Goal: Task Accomplishment & Management: Manage account settings

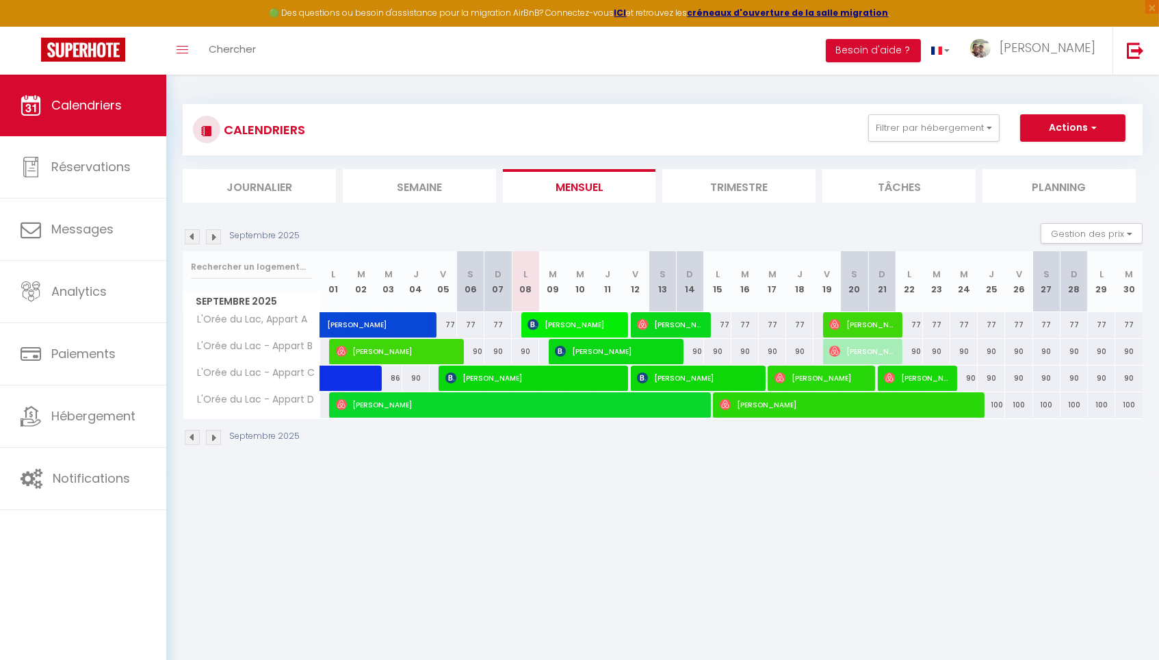
click at [744, 190] on li "Trimestre" at bounding box center [738, 186] width 153 height 34
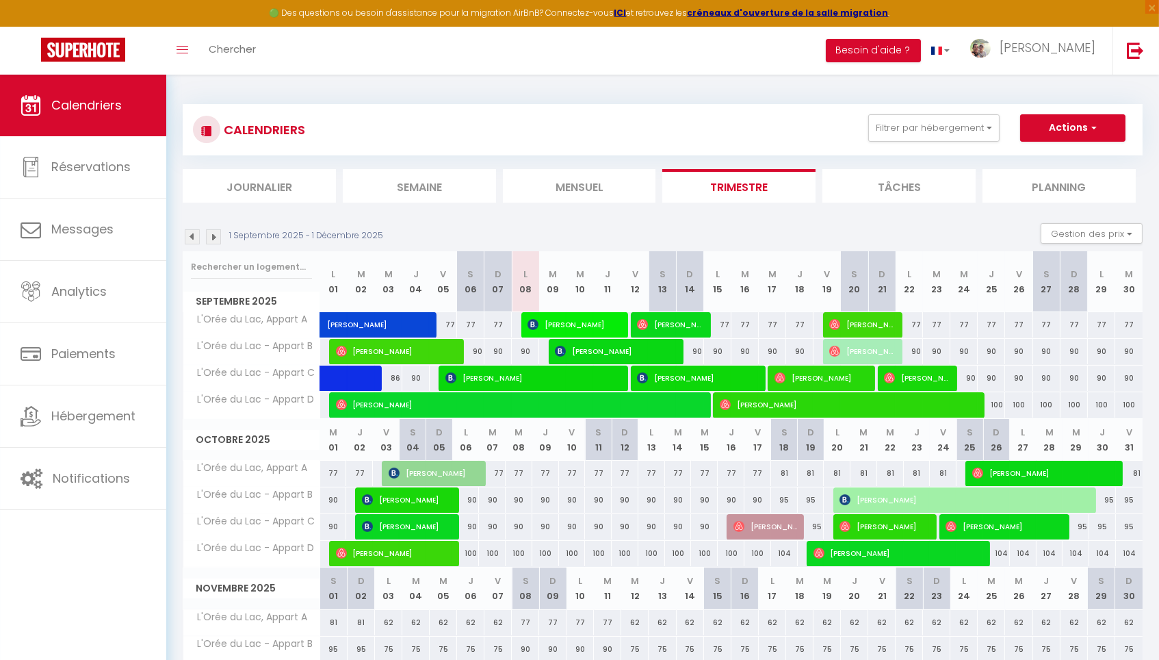
click at [769, 521] on span "[PERSON_NAME]" at bounding box center [766, 526] width 64 height 26
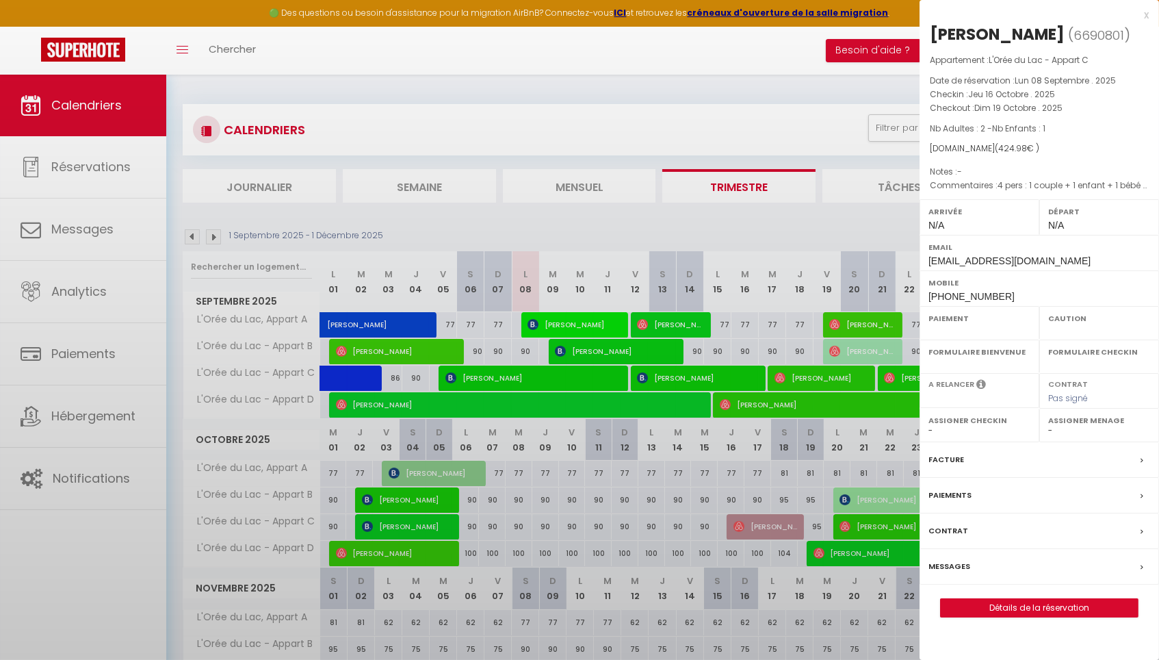
select select "OK"
select select "0"
select select "1"
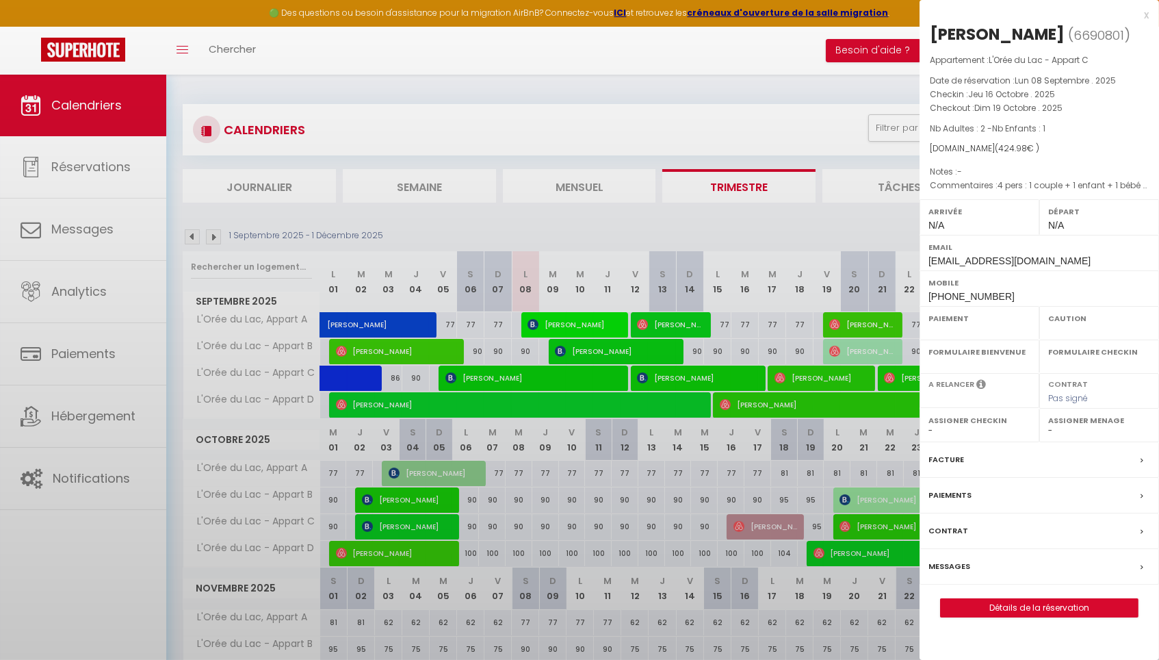
select select
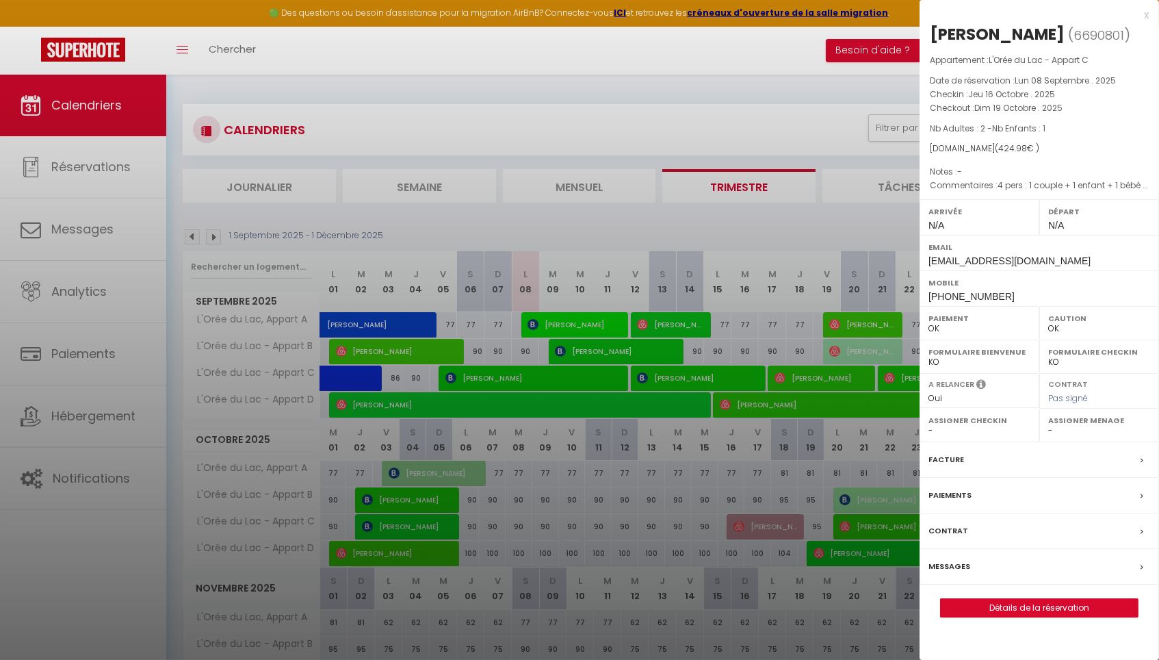
click at [1017, 599] on link "Détails de la réservation" at bounding box center [1039, 608] width 197 height 18
select select
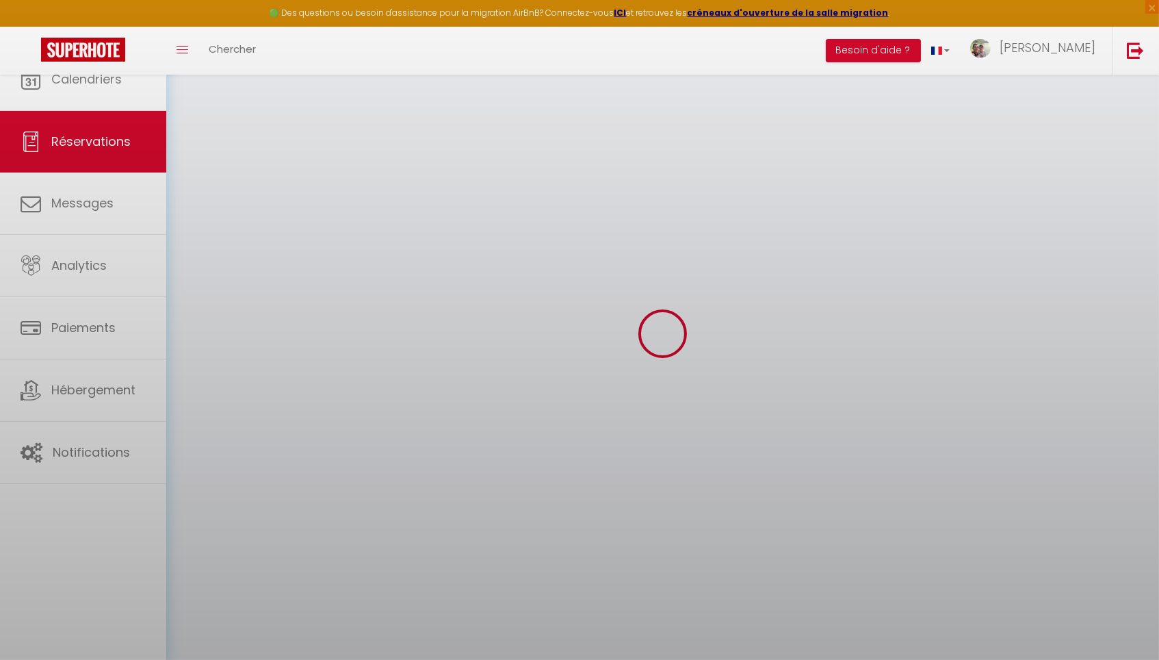
select select
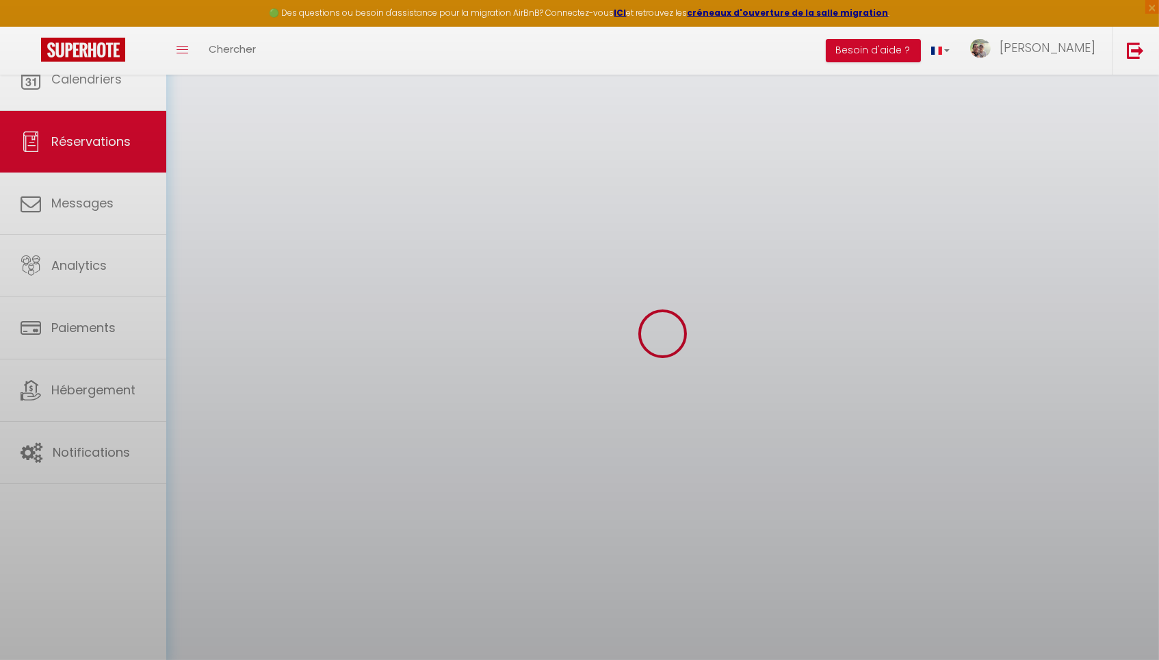
select select
checkbox input "false"
select select
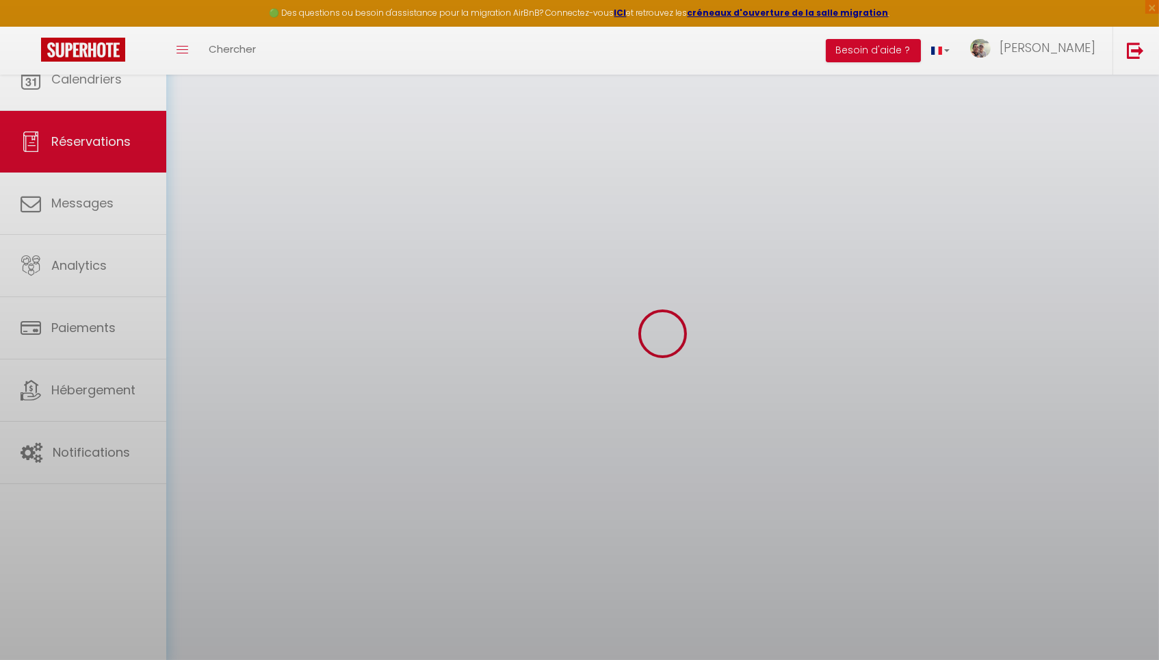
select select
checkbox input "false"
select select
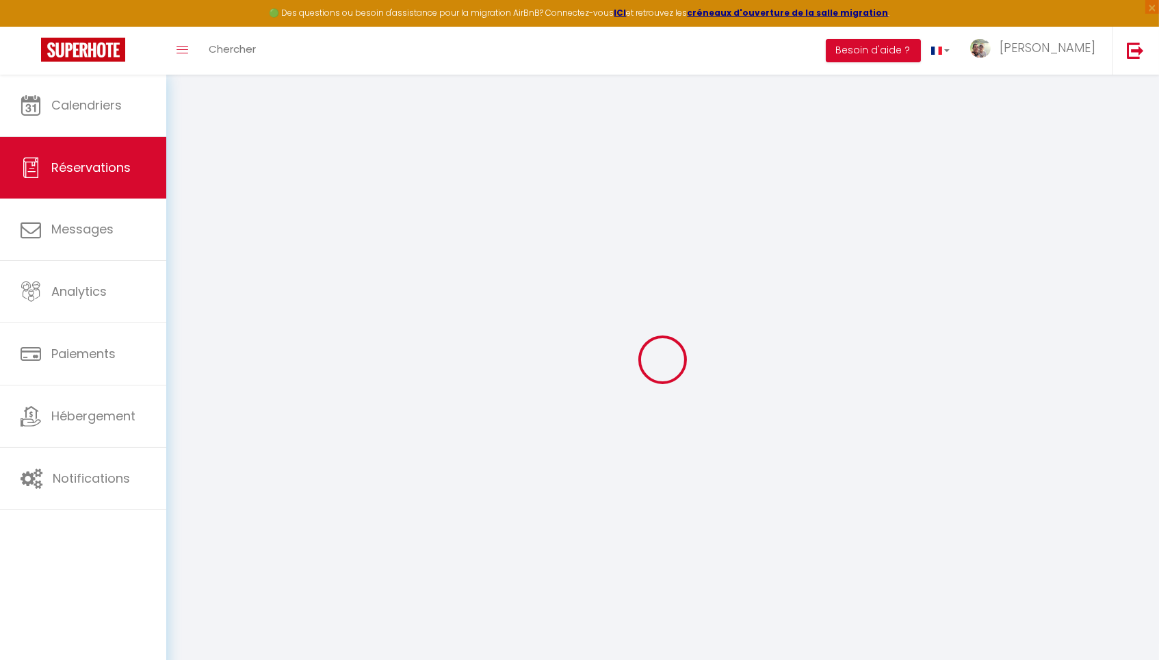
type input "[PERSON_NAME]"
type input "Demoulin"
type input "[EMAIL_ADDRESS][DOMAIN_NAME]"
type input "[PHONE_NUMBER]"
select select
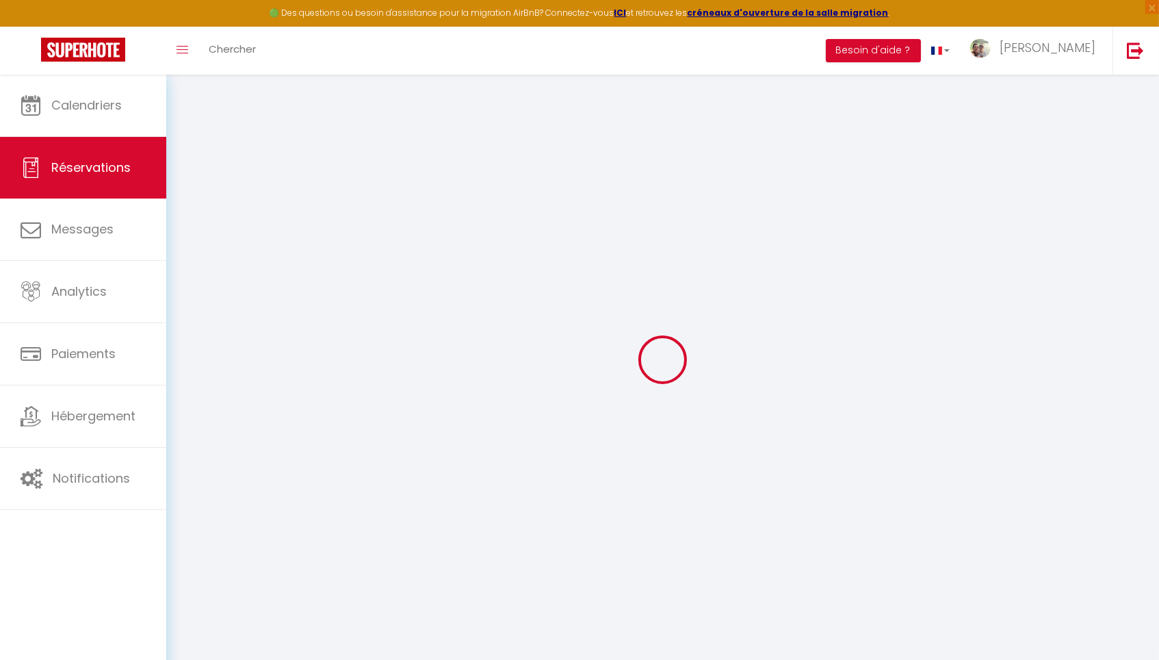
type input "74.88"
select select "59344"
select select "1"
select select
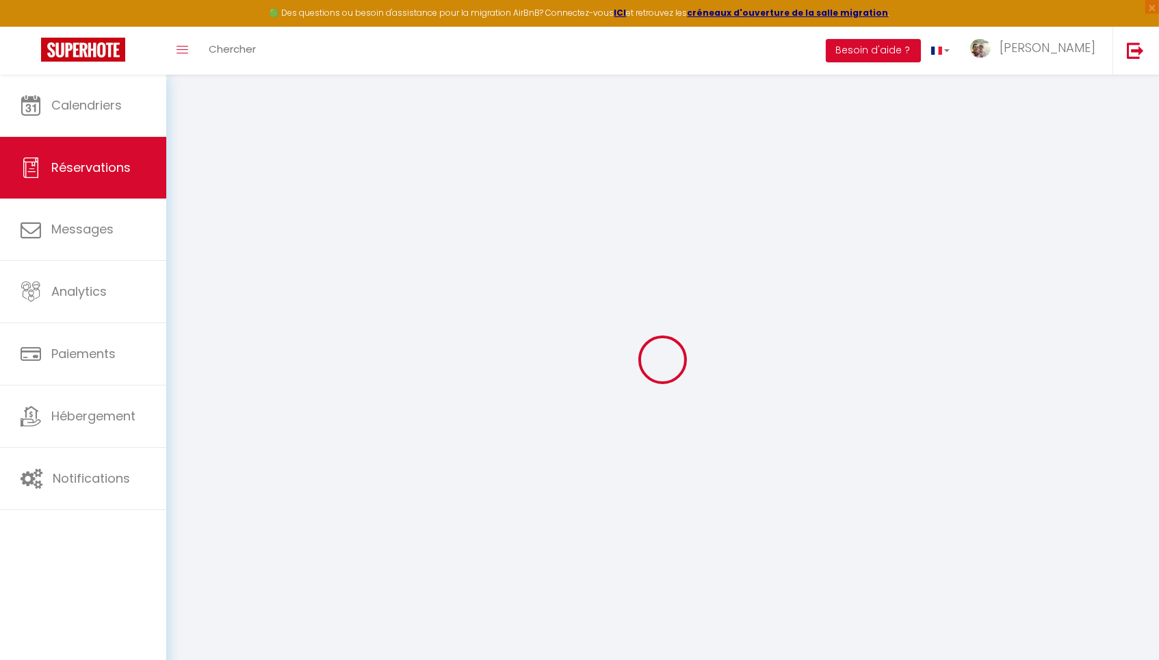
type input "2"
type input "1"
select select "12"
select select
type input "336"
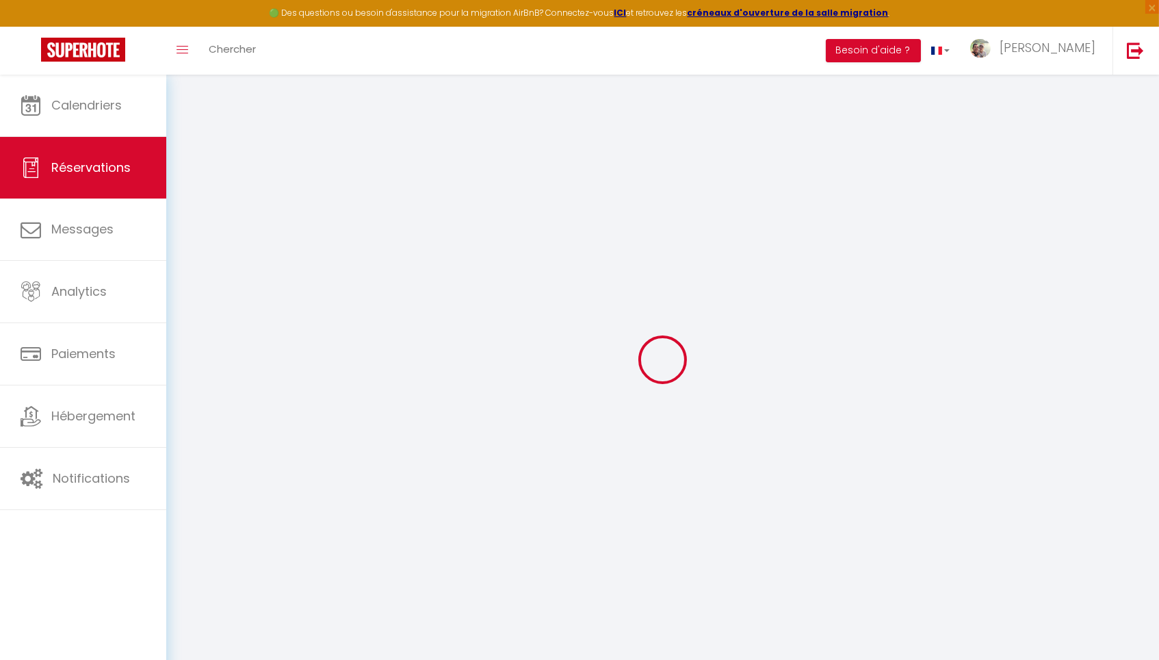
checkbox input "true"
type input "0"
select select "1"
type input "0"
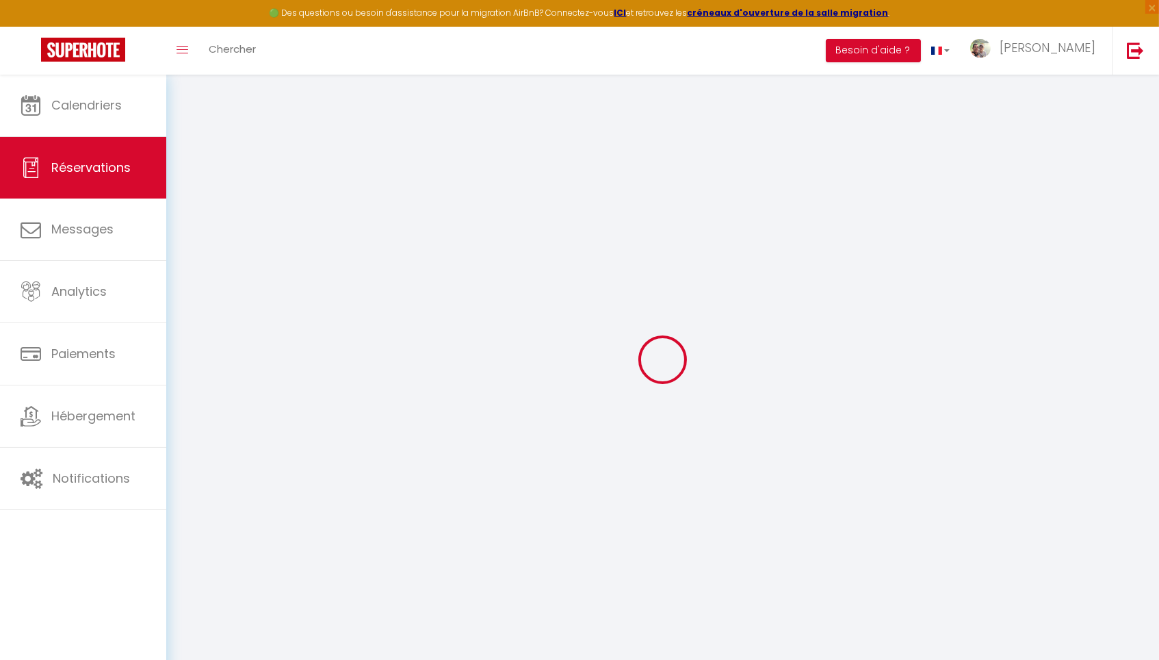
type input "0"
select select
select select "15"
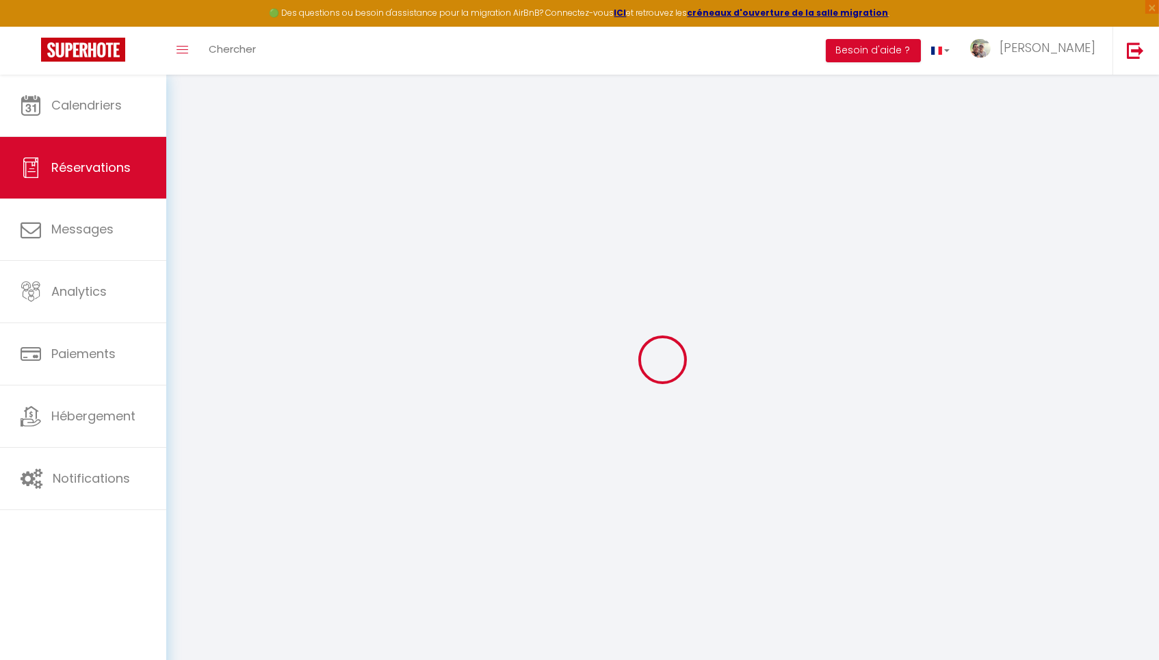
checkbox input "true"
select select
checkbox input "true"
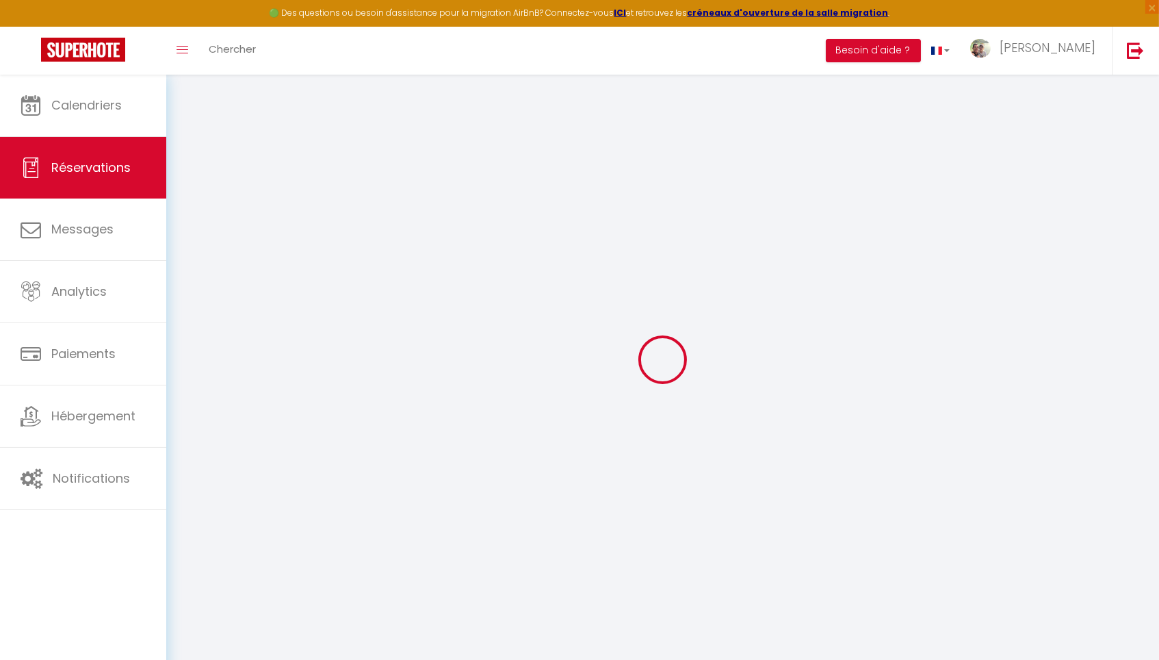
select select
checkbox input "true"
type textarea "4 pers : 1 couple + 1 enfant + 1 bébé + [PERSON_NAME]"
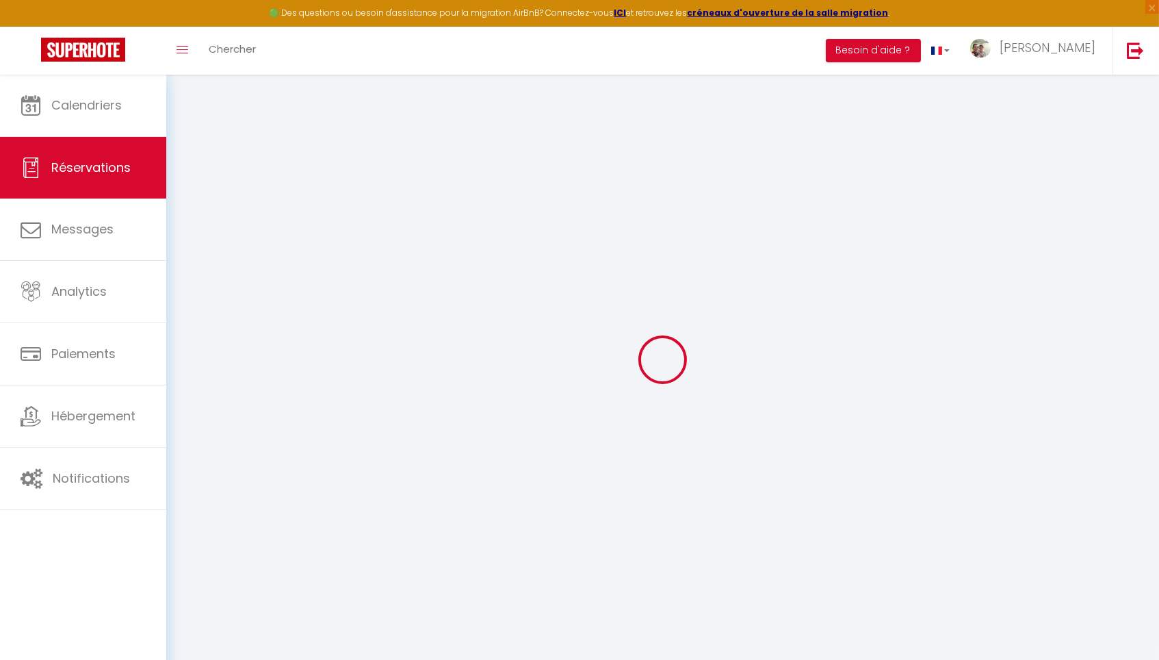
select select
checkbox input "true"
select select
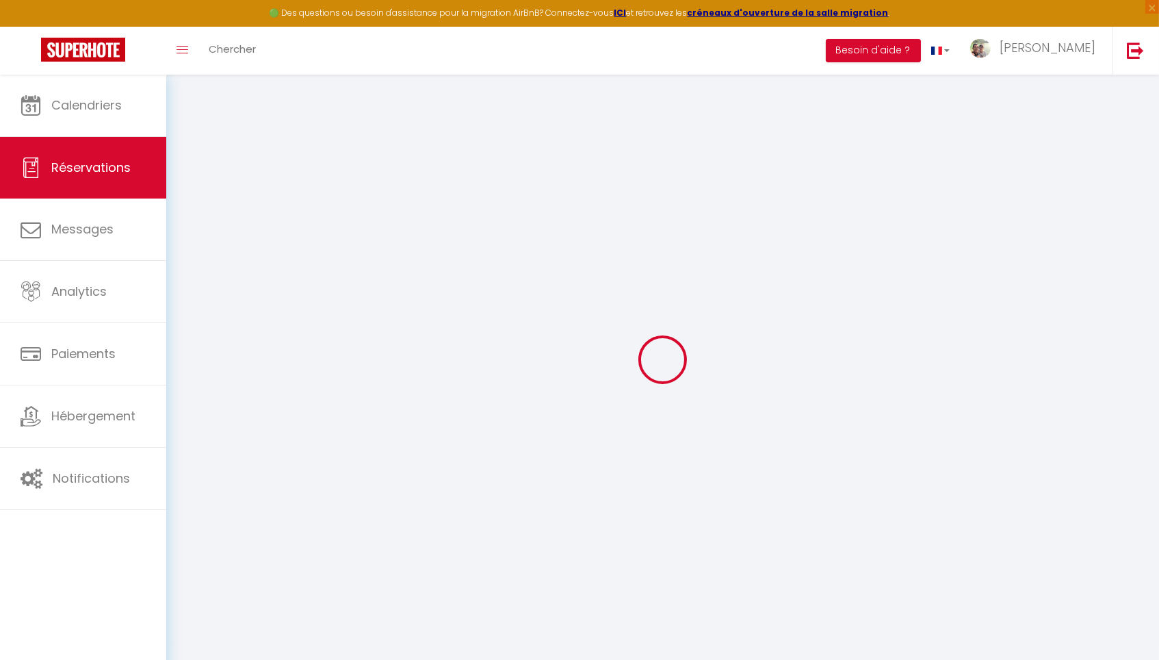
type input "80"
type input "8.98"
select select
checkbox input "true"
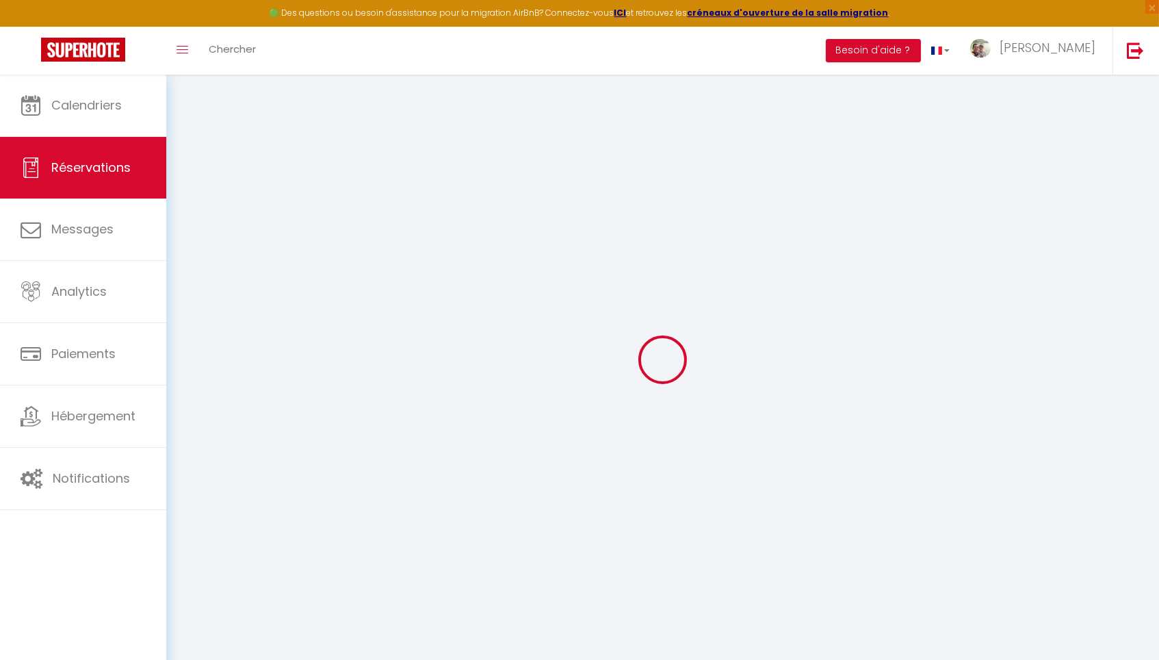
select select
checkbox input "true"
select select
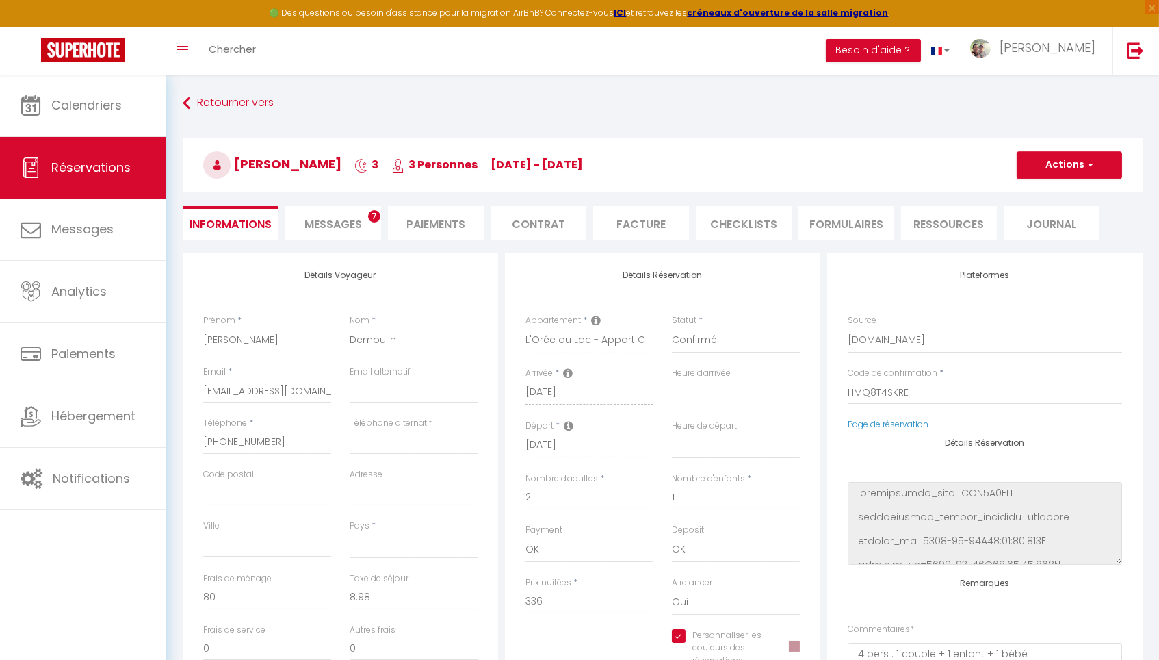
click at [796, 644] on span at bounding box center [794, 645] width 11 height 11
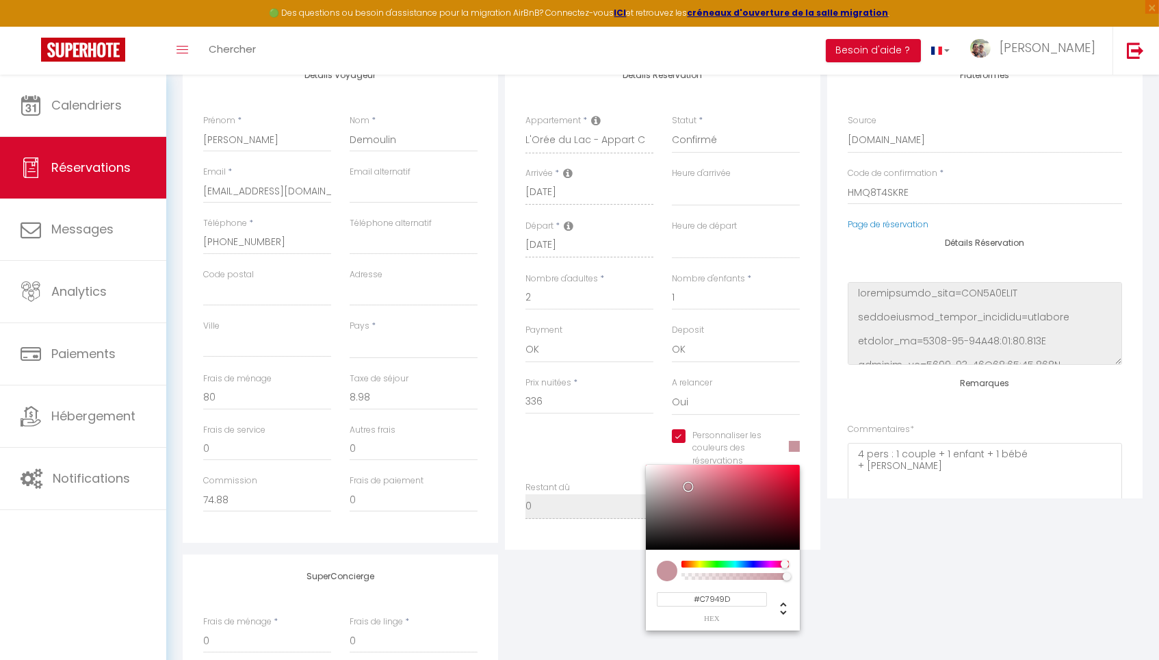
scroll to position [203, 0]
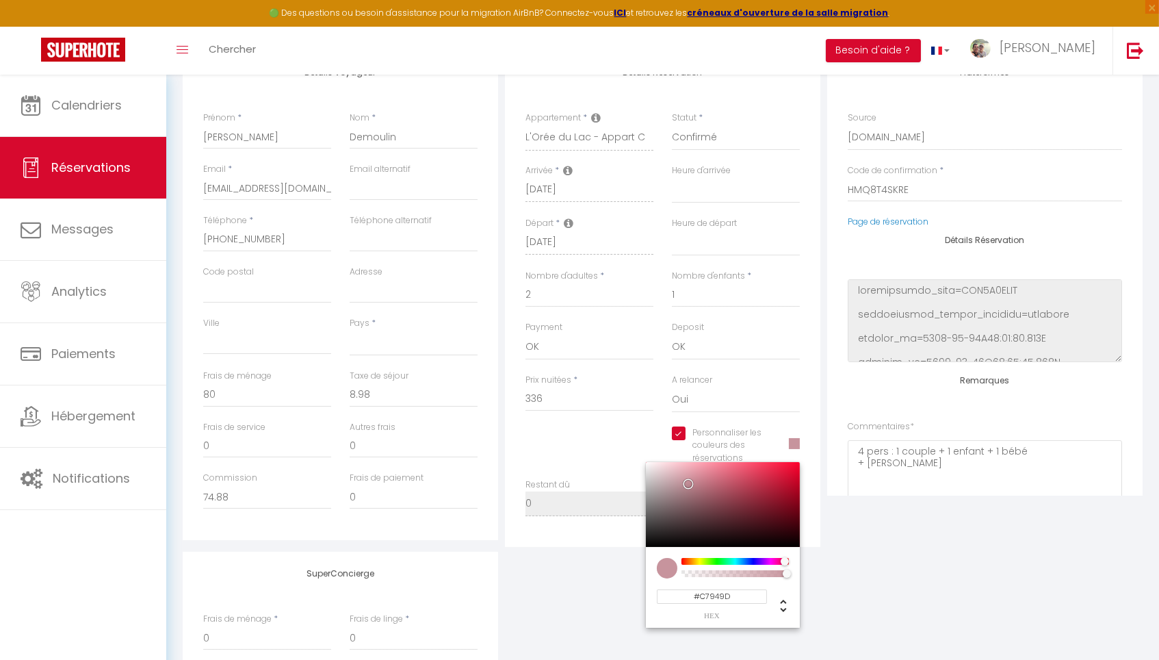
select select
checkbox input "true"
type input "#C294C7"
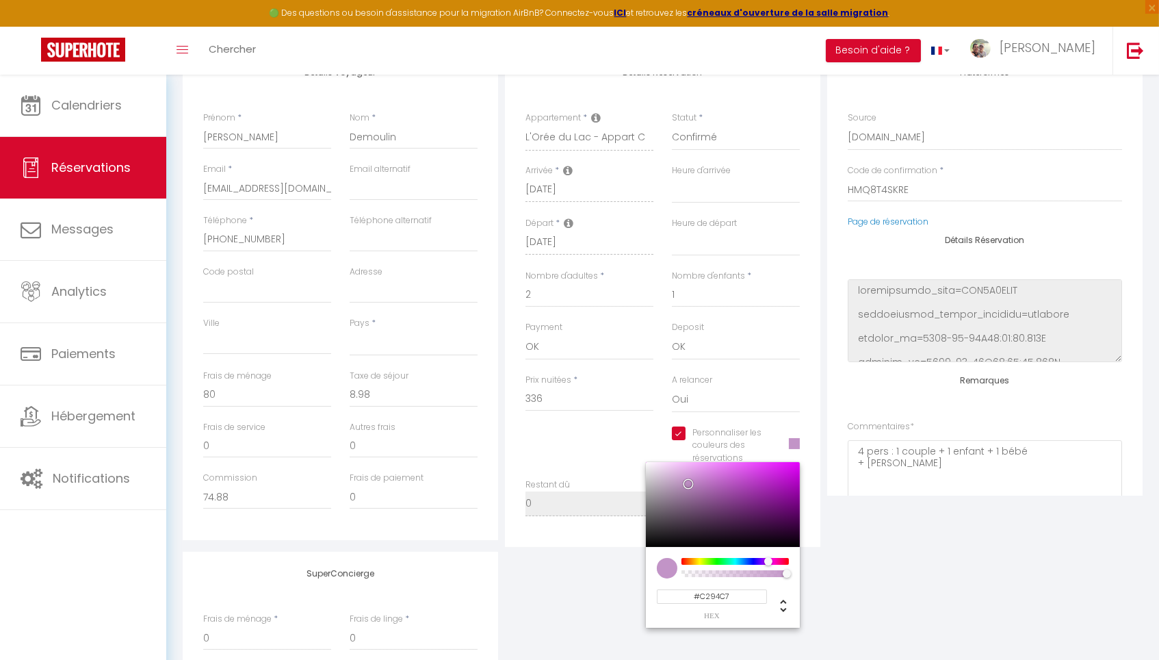
click at [768, 558] on div at bounding box center [735, 561] width 105 height 7
select select
checkbox input "true"
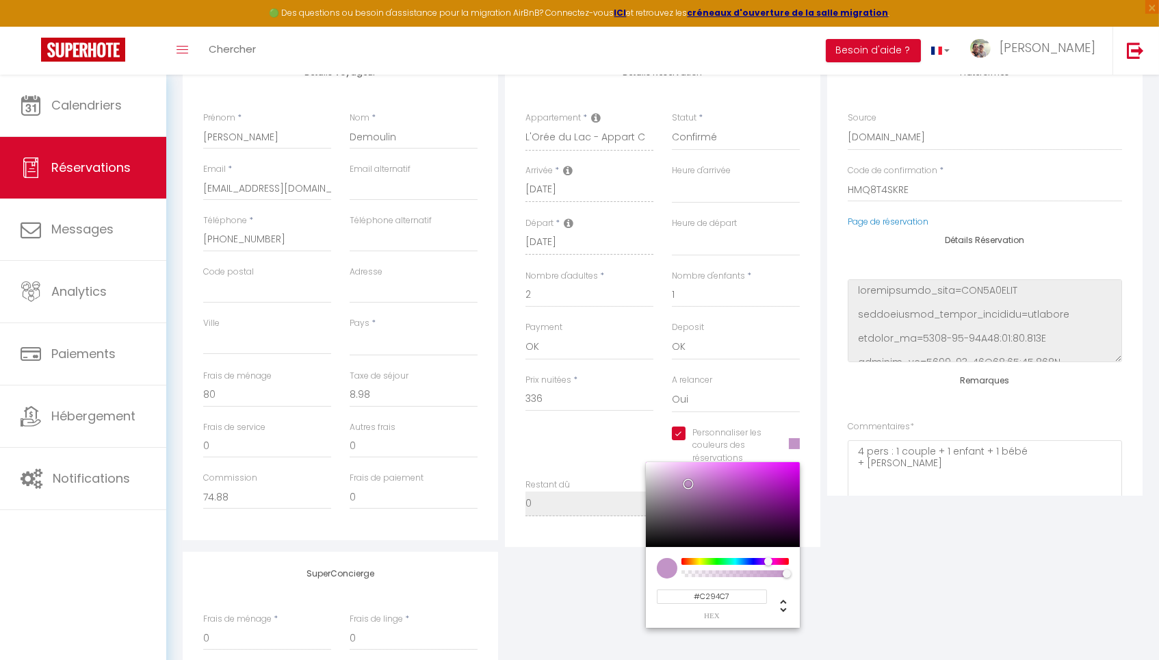
type input "#C794AE"
click at [779, 560] on div at bounding box center [735, 561] width 105 height 7
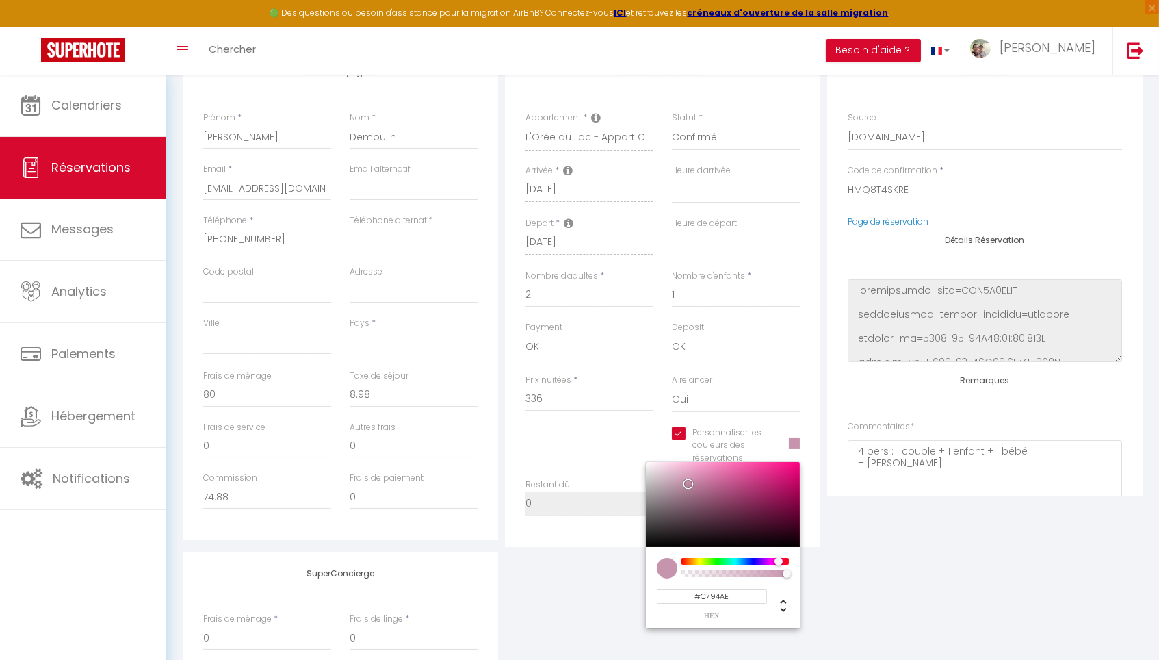
select select
checkbox input "true"
type input "#E57CB2"
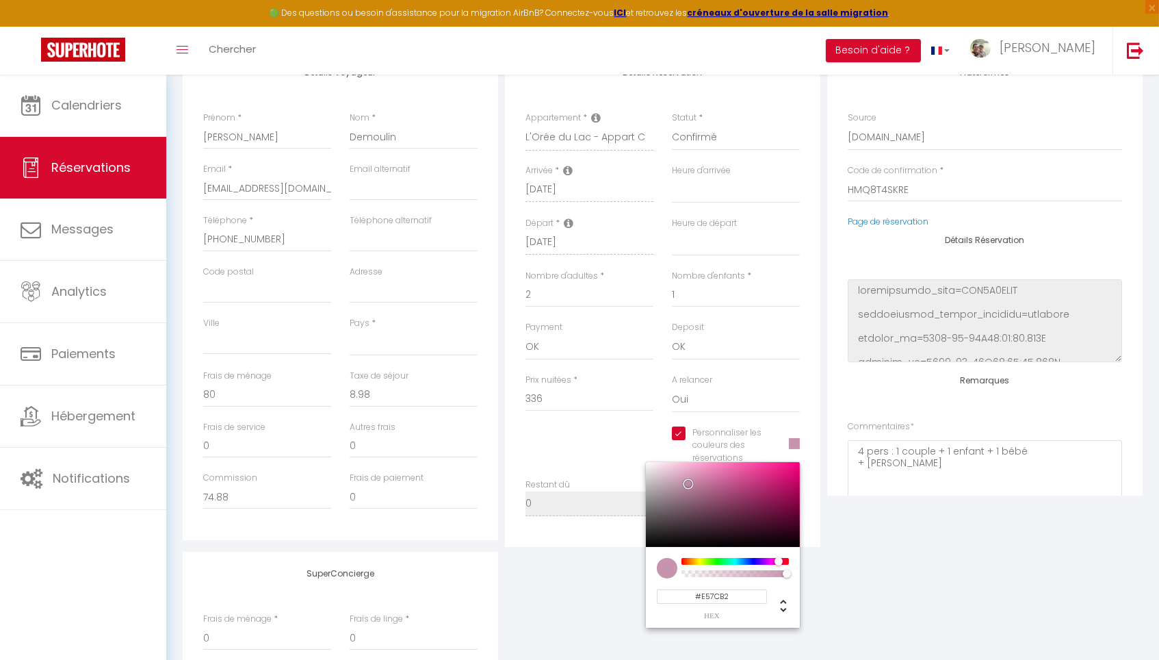
click at [716, 468] on div at bounding box center [723, 504] width 154 height 85
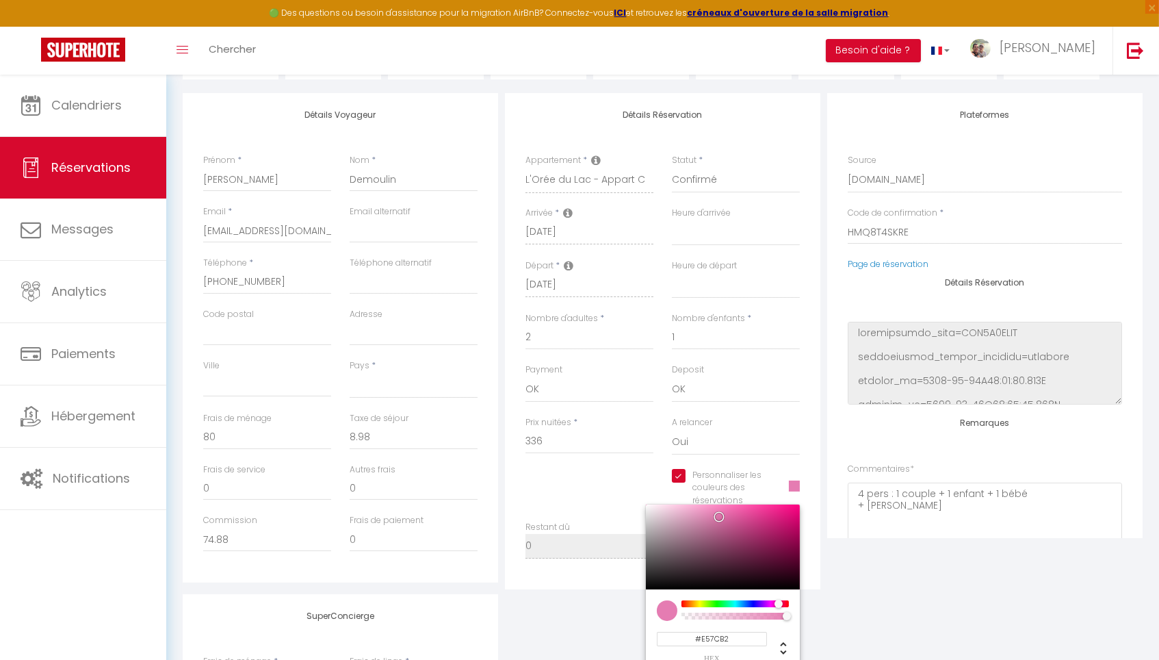
scroll to position [158, 0]
click at [893, 522] on textarea "4 pers : 1 couple + 1 enfant + 1 bébé + [PERSON_NAME]" at bounding box center [985, 525] width 274 height 83
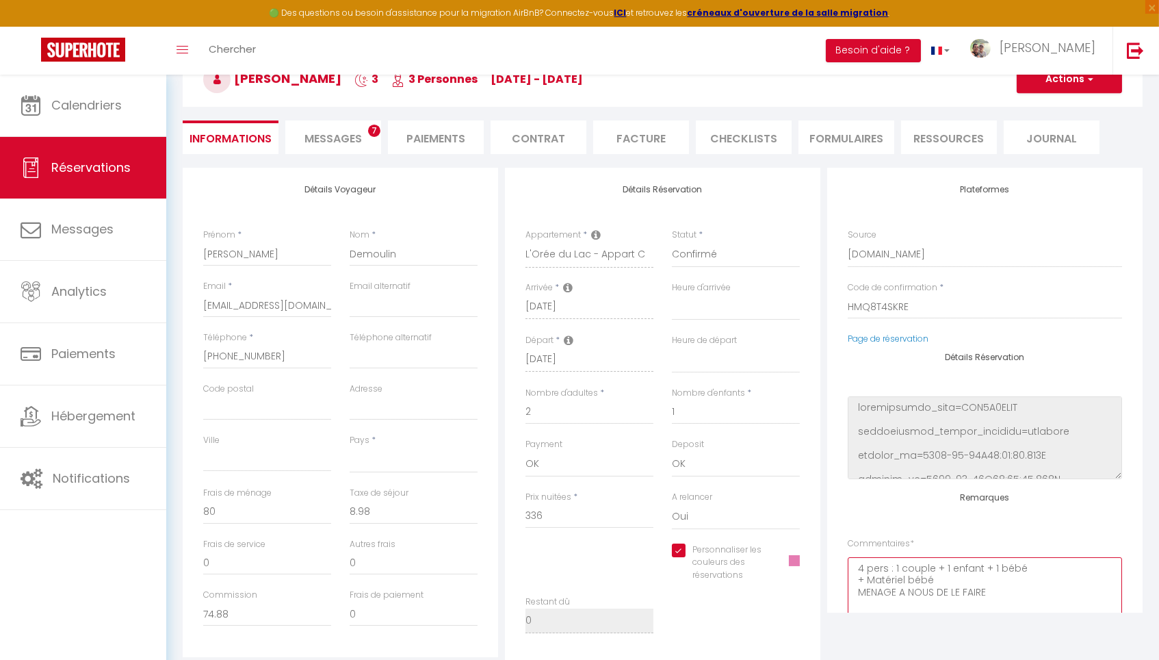
scroll to position [90, 0]
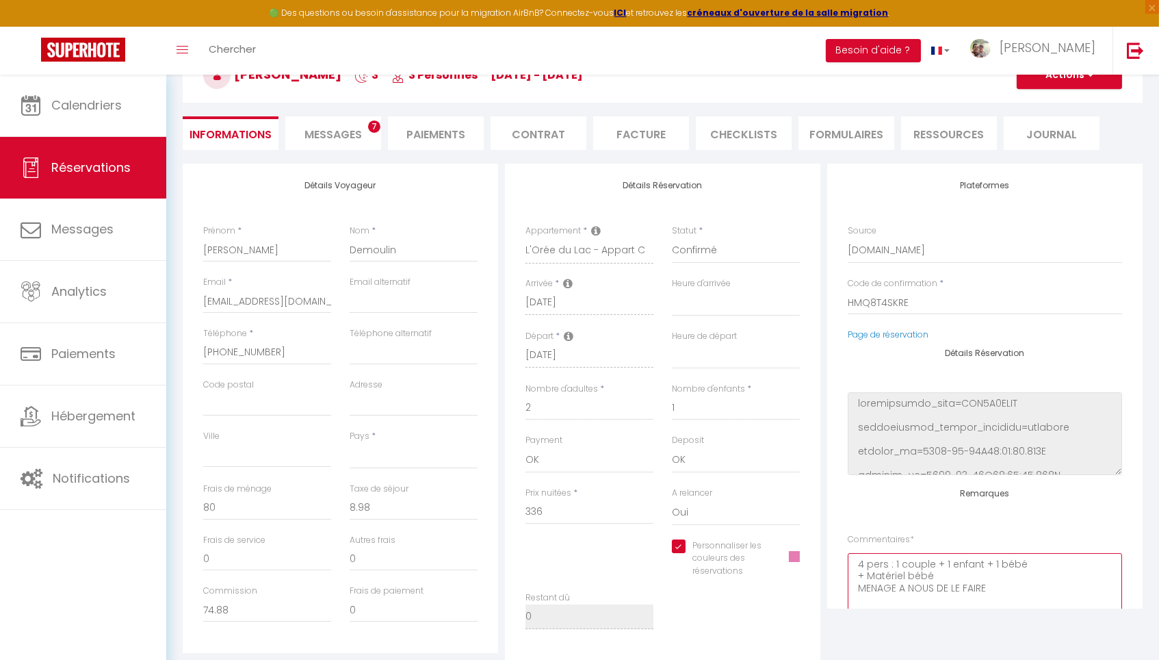
type textarea "4 pers : 1 couple + 1 enfant + 1 bébé + Matériel bébé MENAGE A NOUS DE LE FAIRE"
click at [791, 554] on span at bounding box center [794, 556] width 11 height 11
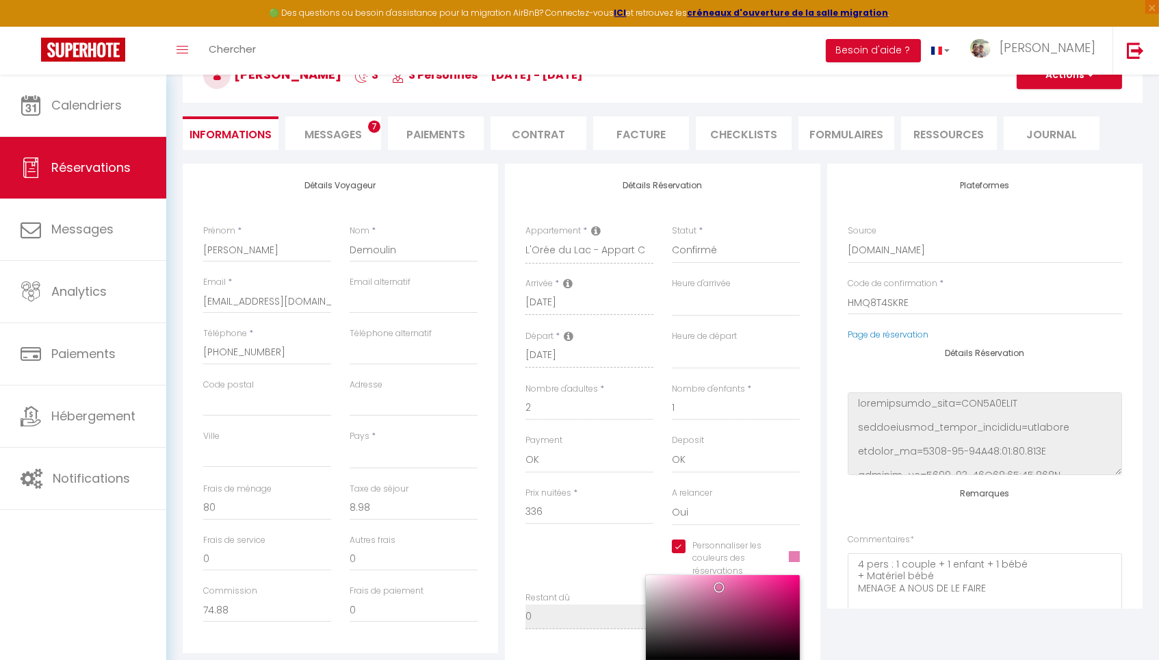
click at [685, 576] on div at bounding box center [723, 617] width 154 height 85
select select
checkbox input "true"
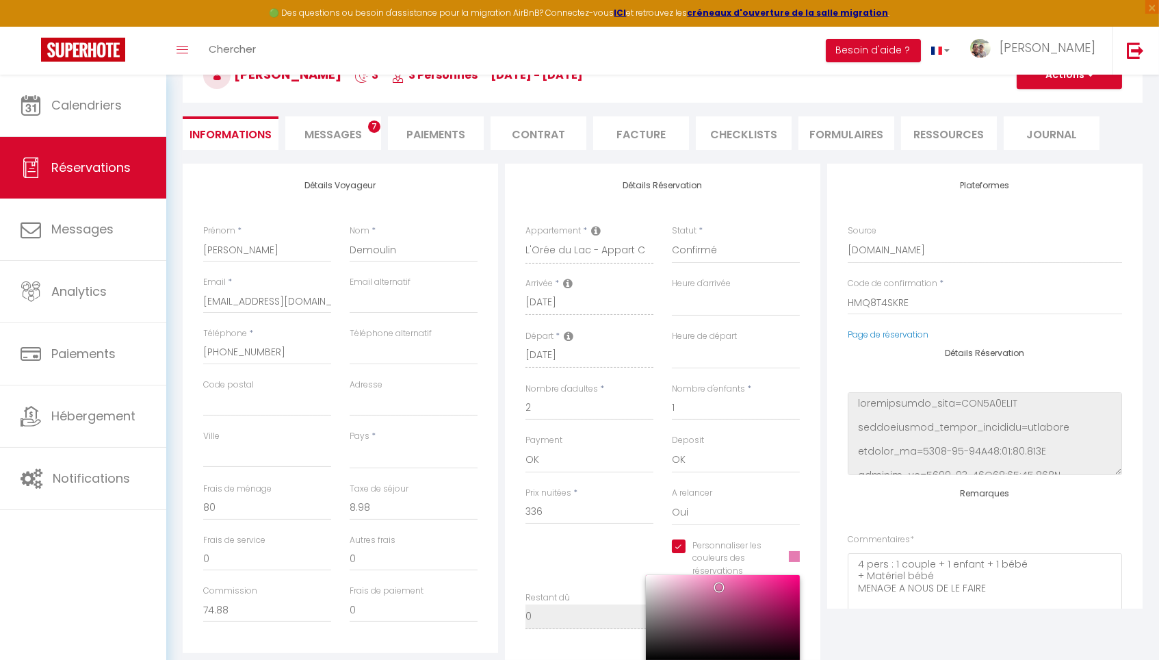
type input "#F3B6D5"
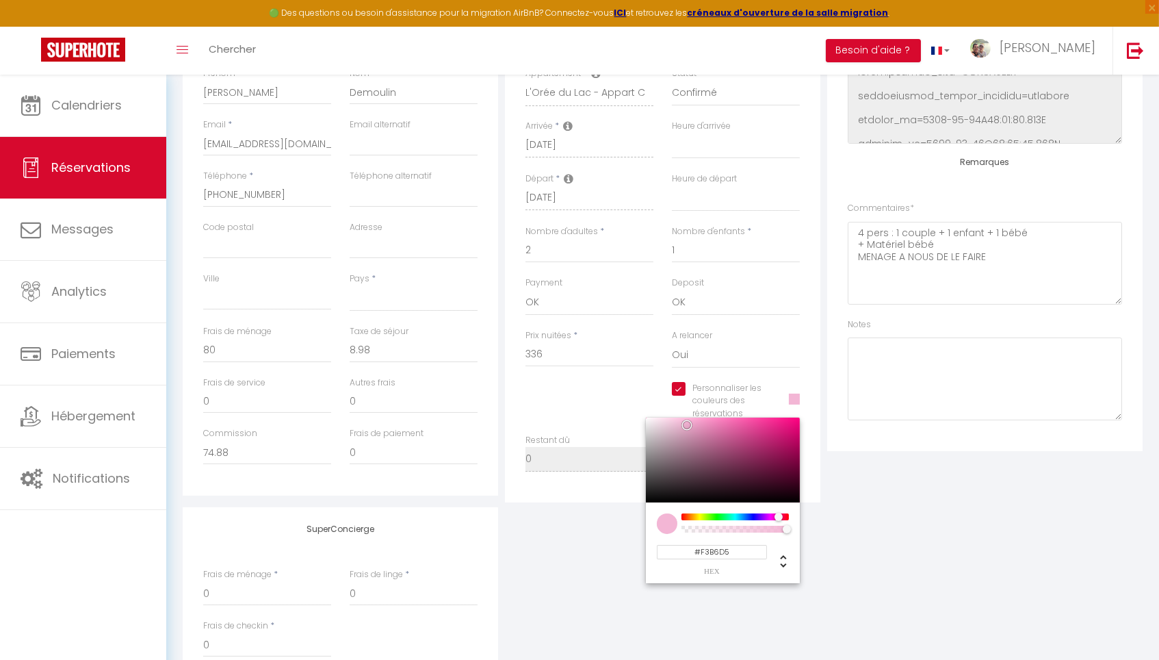
scroll to position [254, 0]
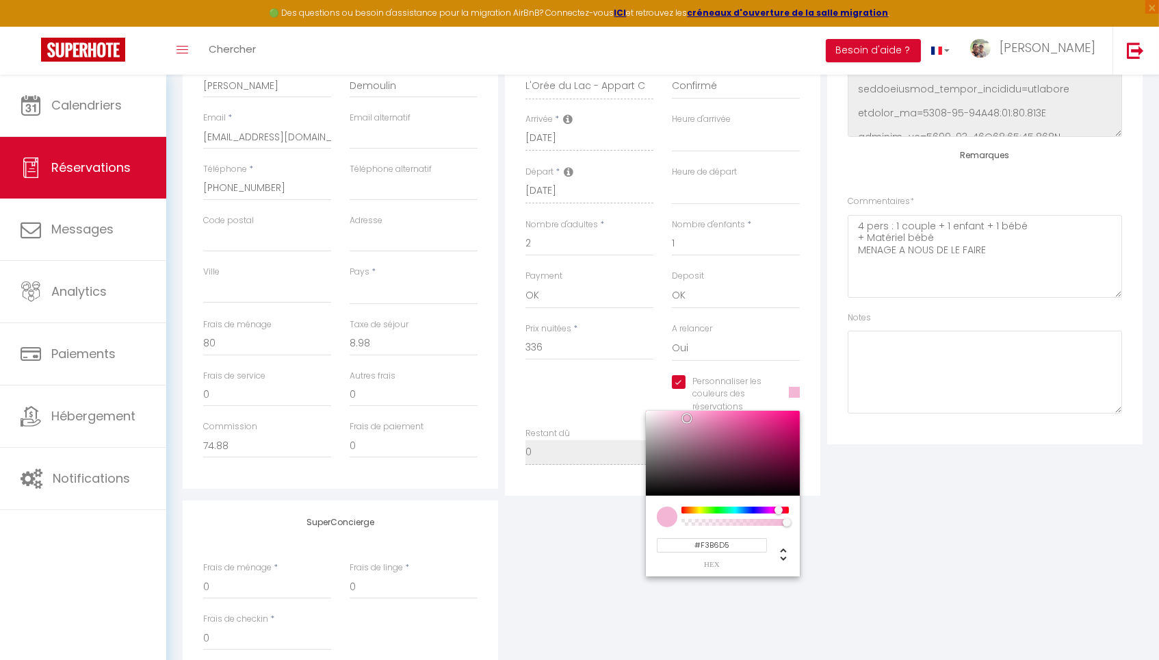
select select
checkbox input "true"
type input "#EBB6F3"
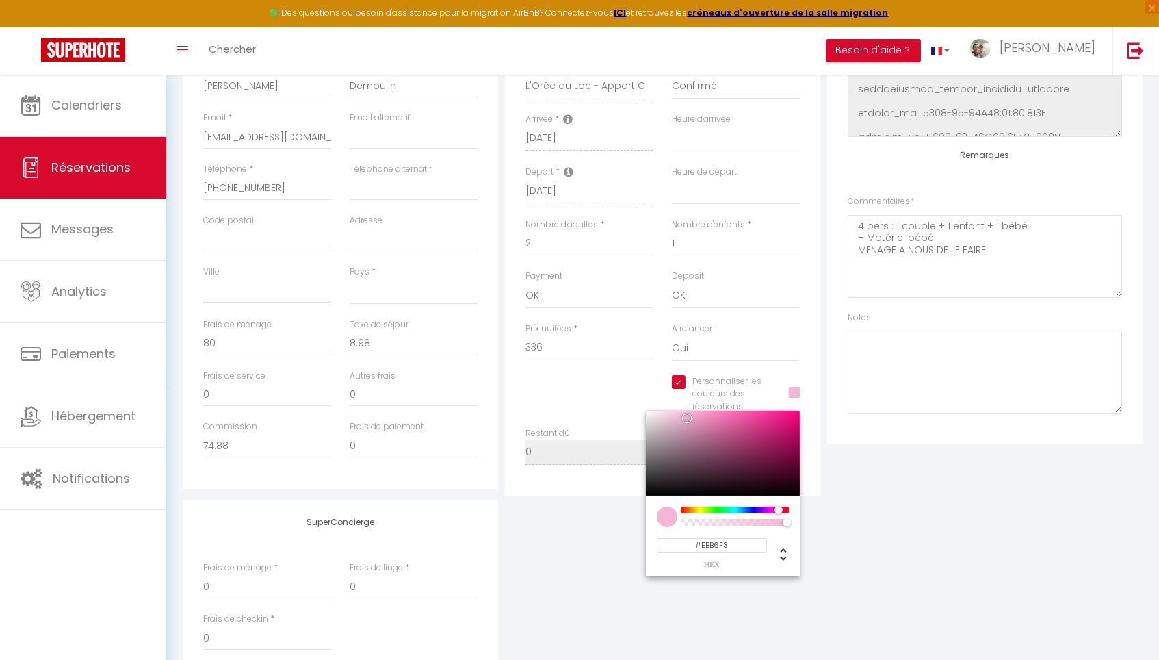
click at [768, 508] on div at bounding box center [735, 509] width 105 height 7
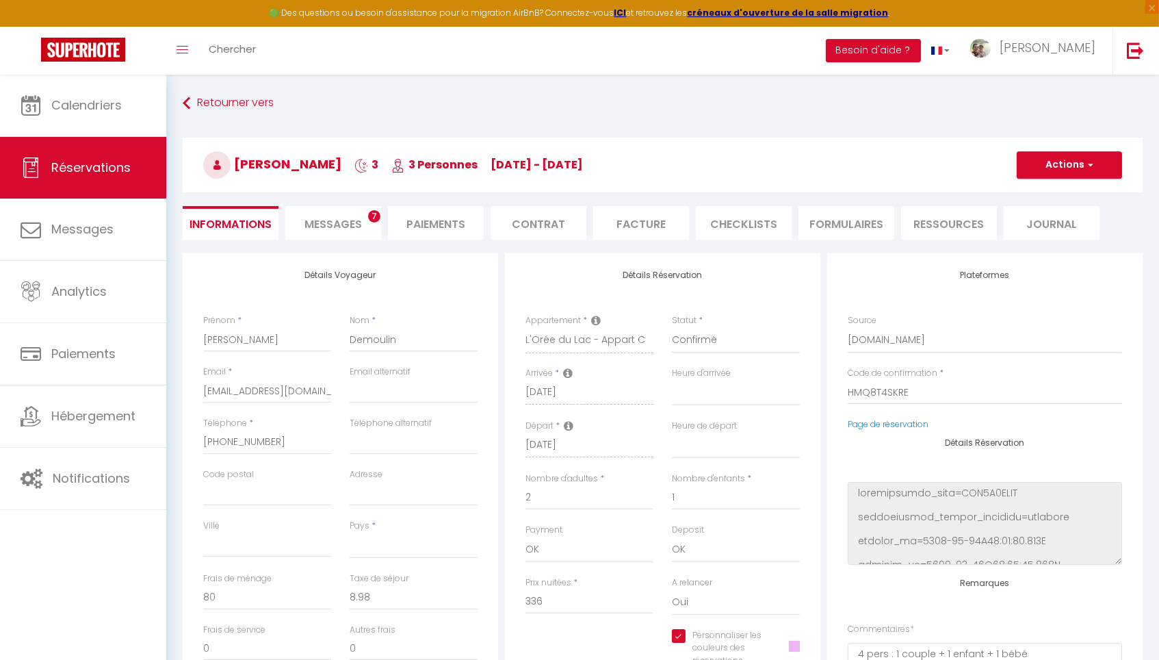
scroll to position [-1, 0]
click at [1078, 170] on button "Actions" at bounding box center [1069, 164] width 105 height 27
click at [1052, 194] on link "Enregistrer" at bounding box center [1056, 195] width 108 height 18
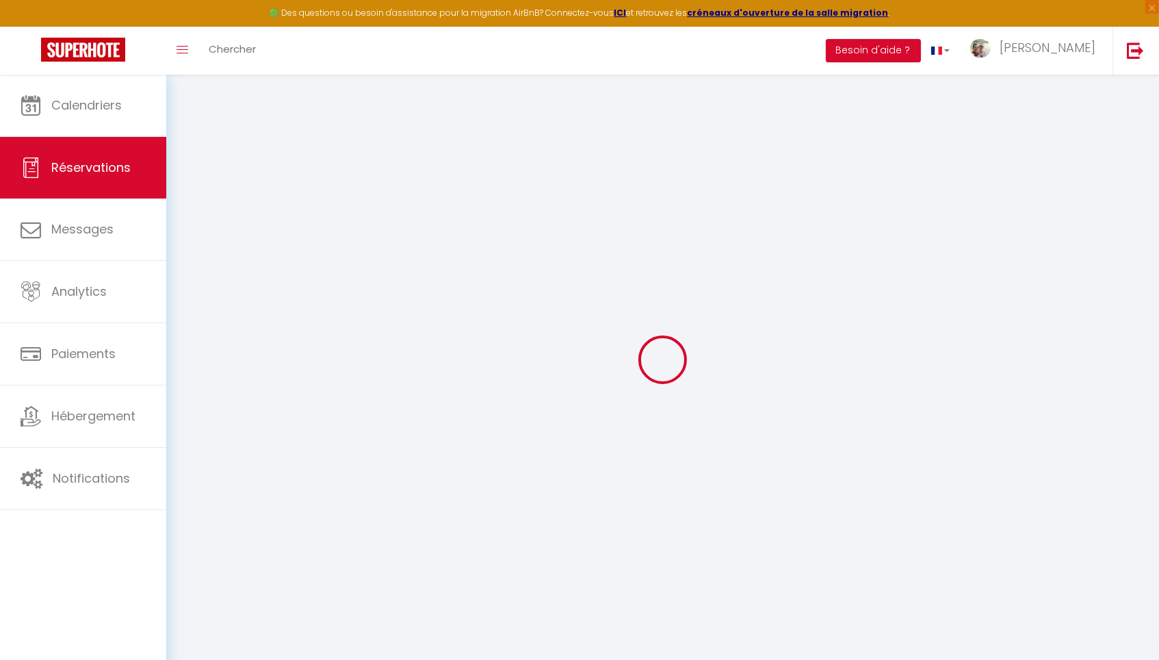
select select "not_cancelled"
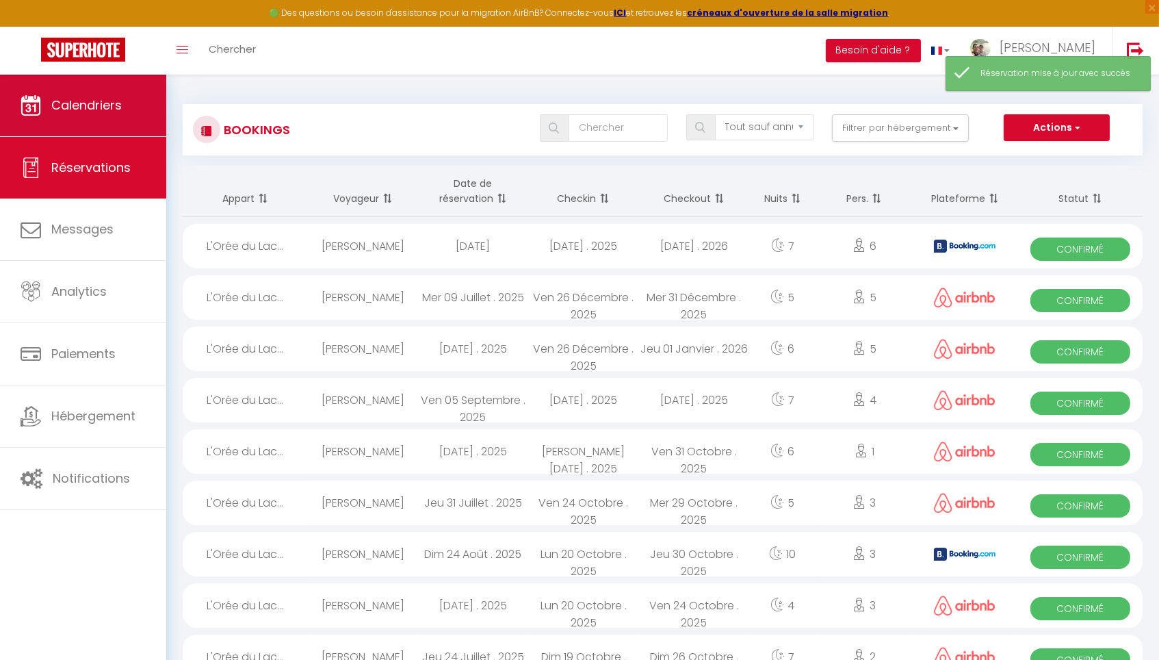
click at [139, 108] on link "Calendriers" at bounding box center [83, 106] width 166 height 62
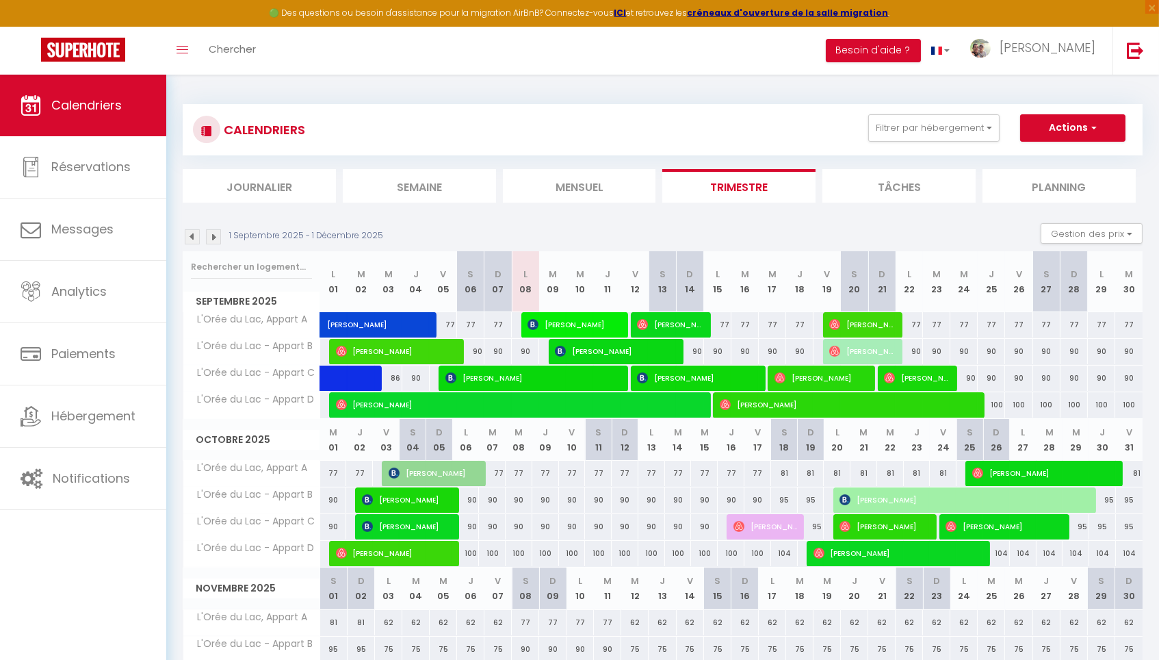
click at [766, 528] on span "[PERSON_NAME]" at bounding box center [766, 526] width 64 height 26
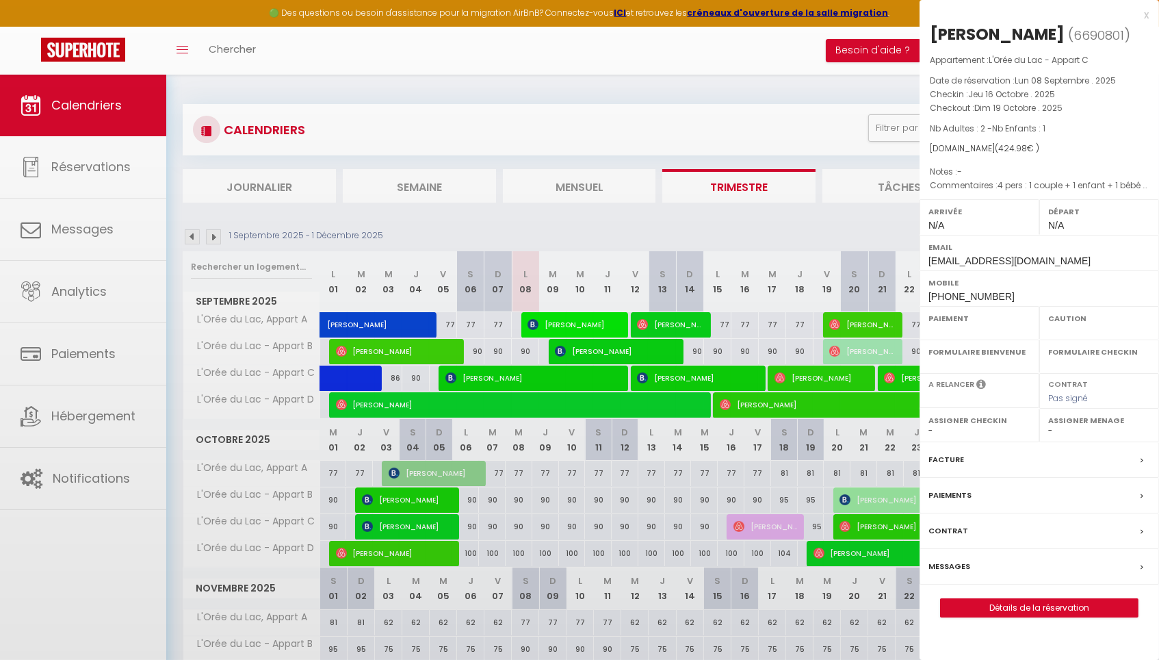
select select "OK"
select select "0"
select select "1"
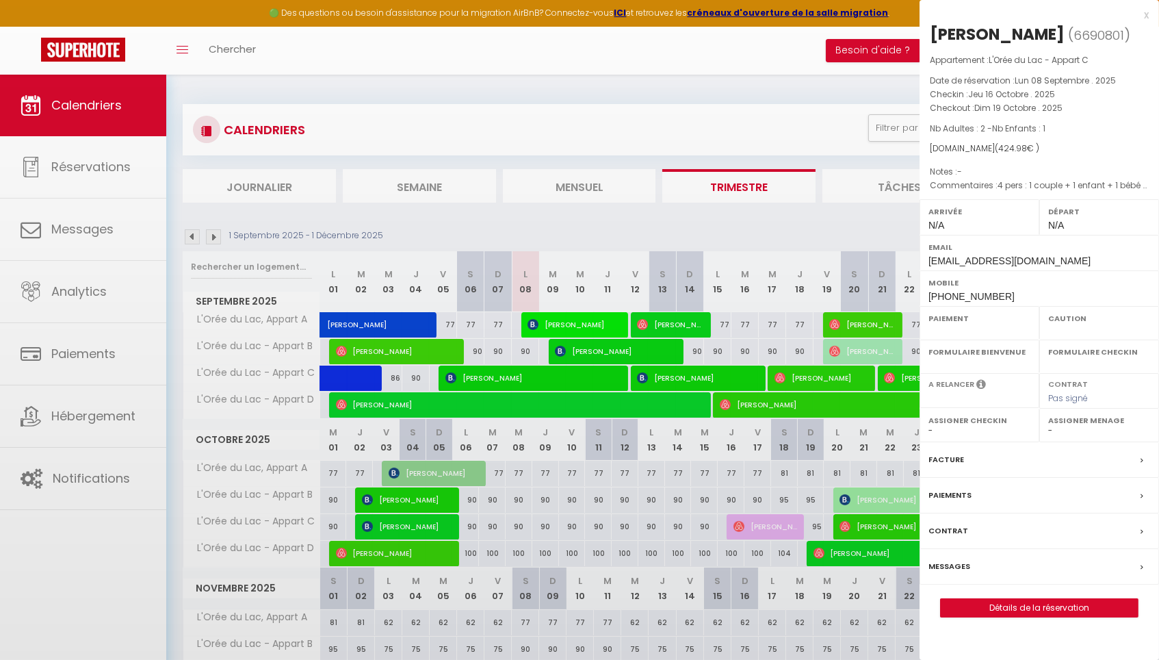
select select
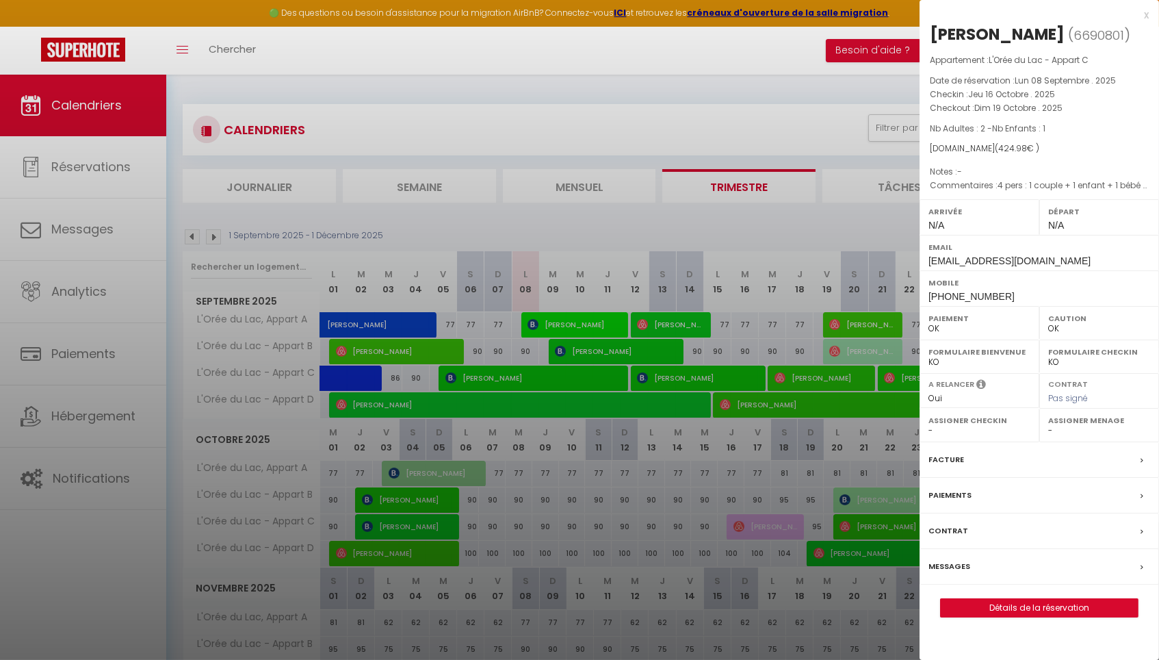
click at [797, 116] on div at bounding box center [579, 330] width 1159 height 660
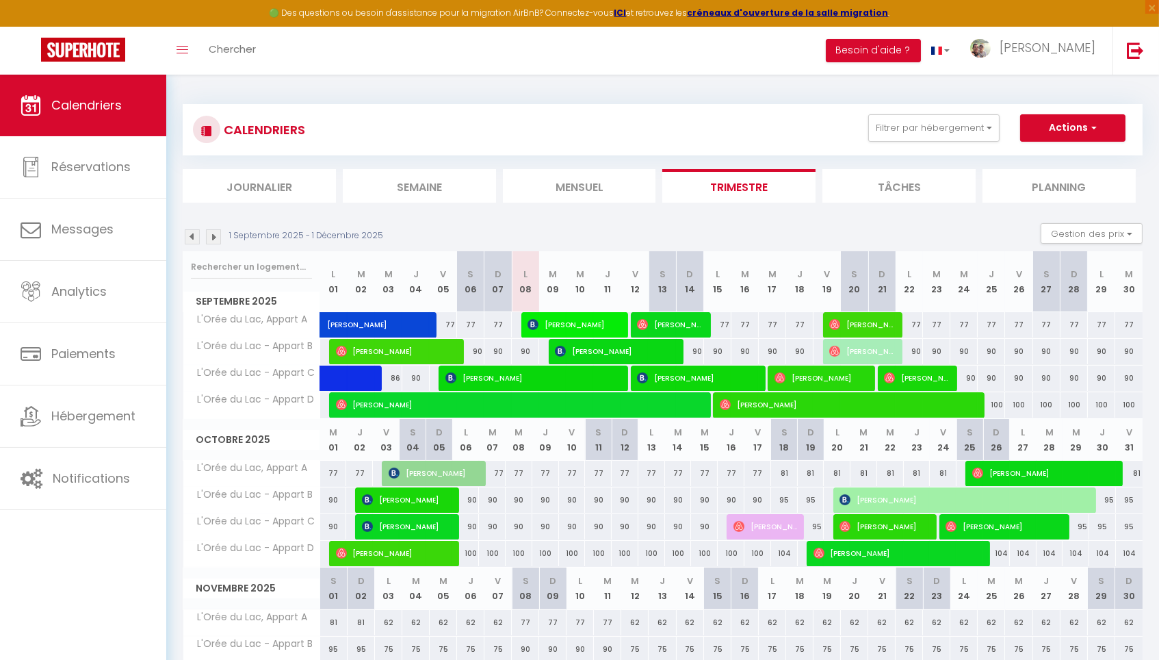
click at [193, 231] on img at bounding box center [192, 236] width 15 height 15
